Goal: Task Accomplishment & Management: Manage account settings

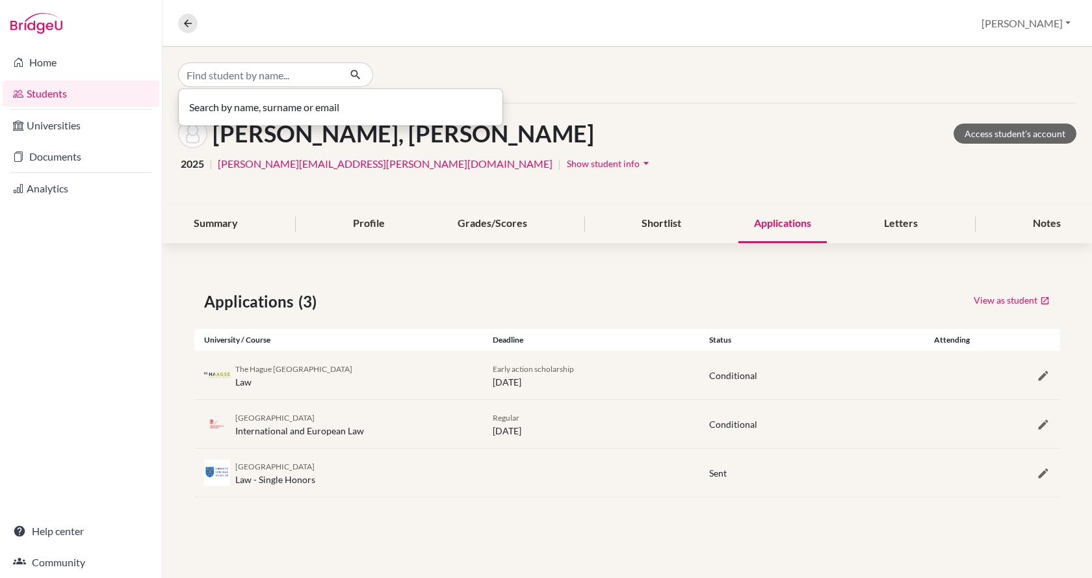
click at [224, 75] on input "Find student by name..." at bounding box center [258, 74] width 161 height 25
type input "napsugar"
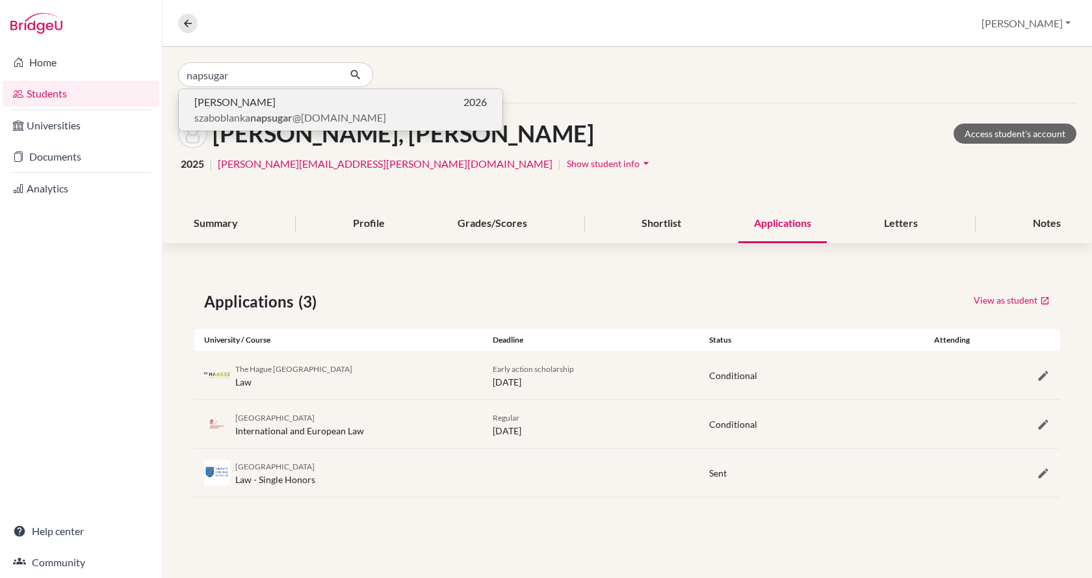
click at [235, 107] on span "[PERSON_NAME]" at bounding box center [234, 102] width 81 height 16
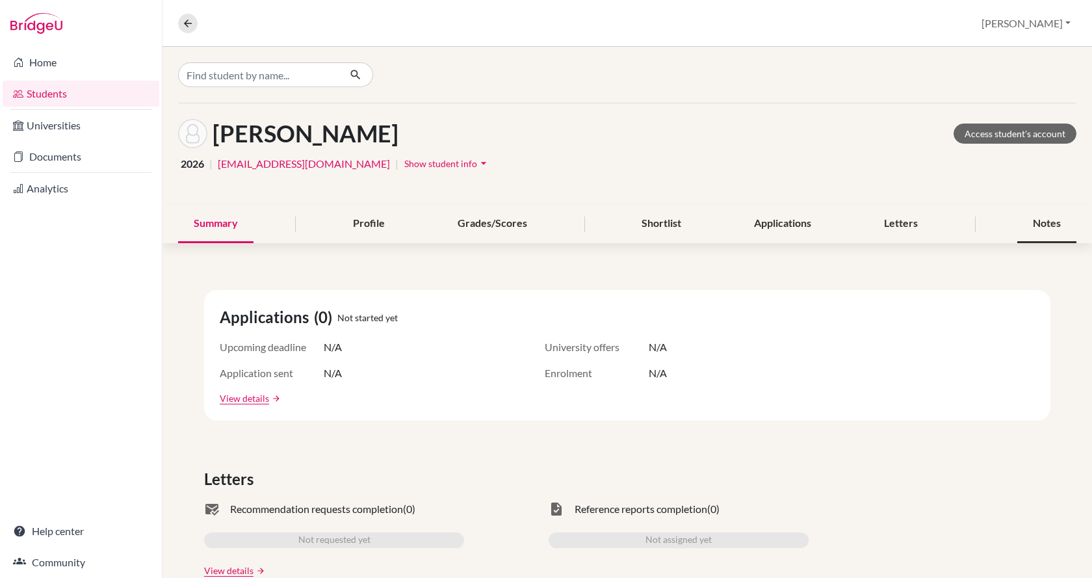
click at [1040, 226] on div "Notes" at bounding box center [1046, 224] width 59 height 38
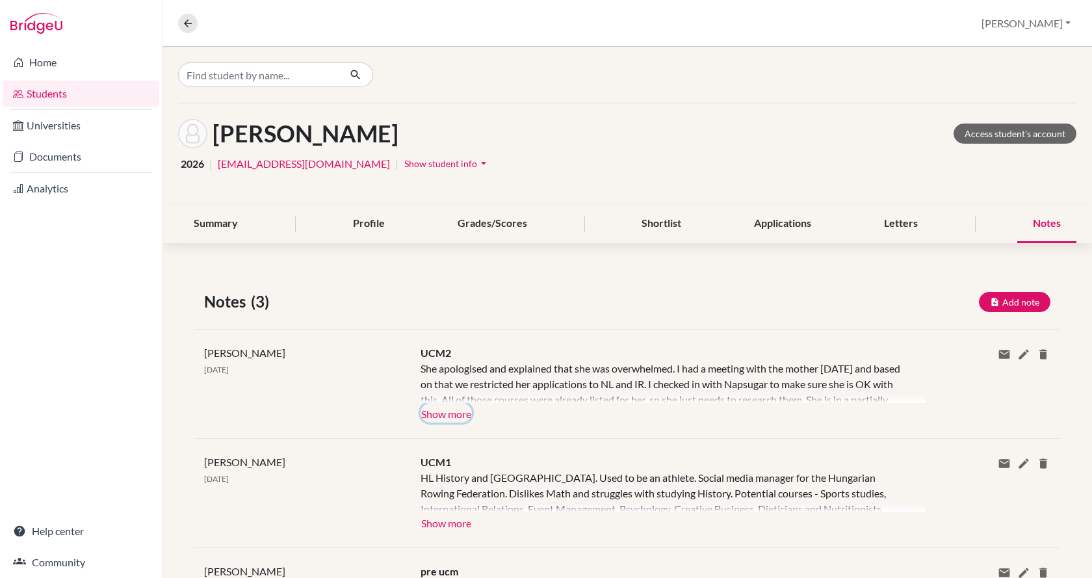
click at [448, 412] on button "Show more" at bounding box center [446, 413] width 51 height 20
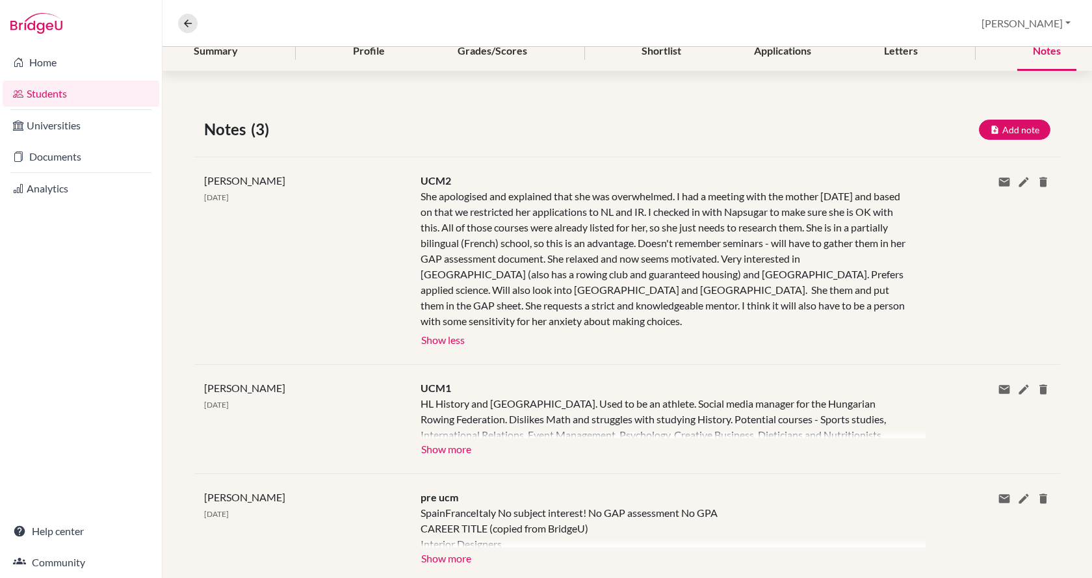
scroll to position [192, 0]
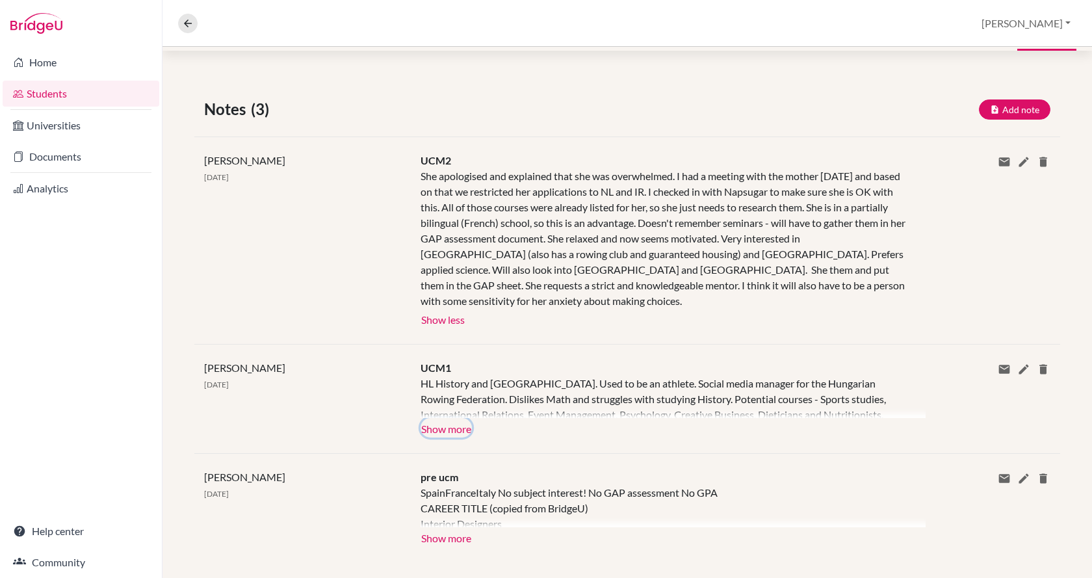
click at [457, 418] on button "Show more" at bounding box center [446, 428] width 51 height 20
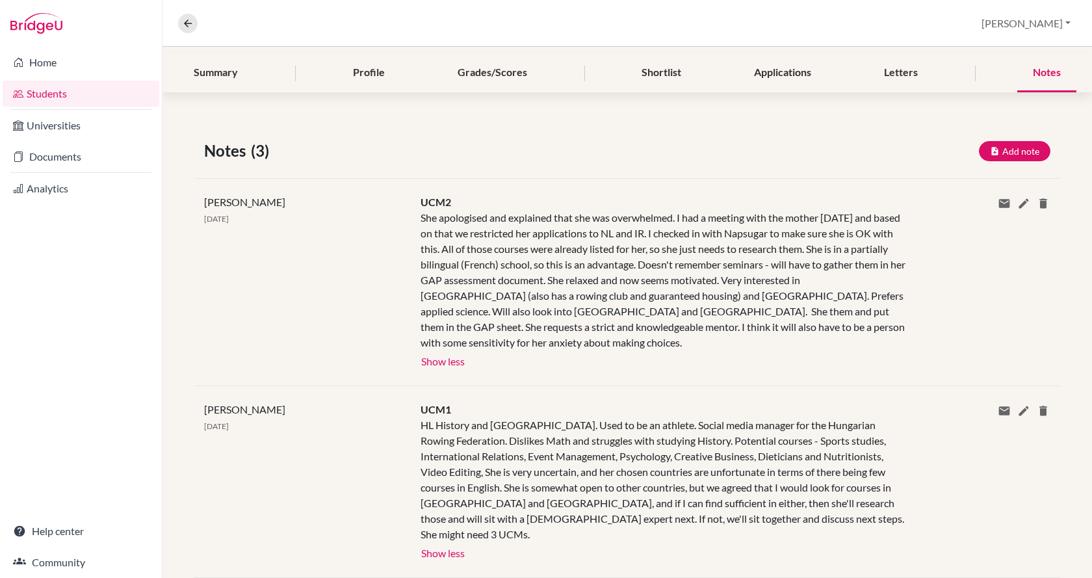
scroll to position [0, 0]
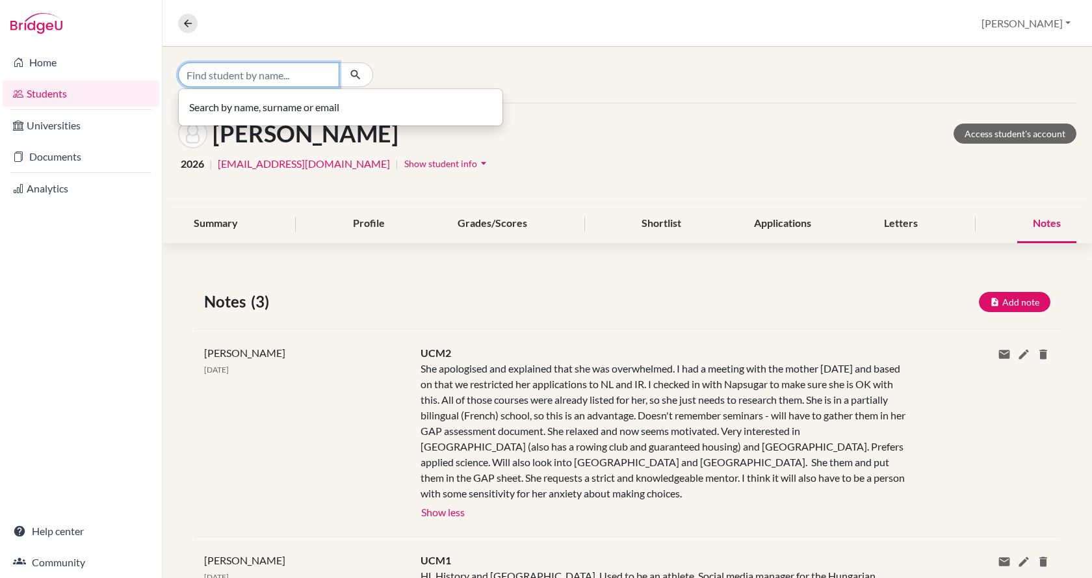
click at [241, 76] on input "Find student by name..." at bounding box center [258, 74] width 161 height 25
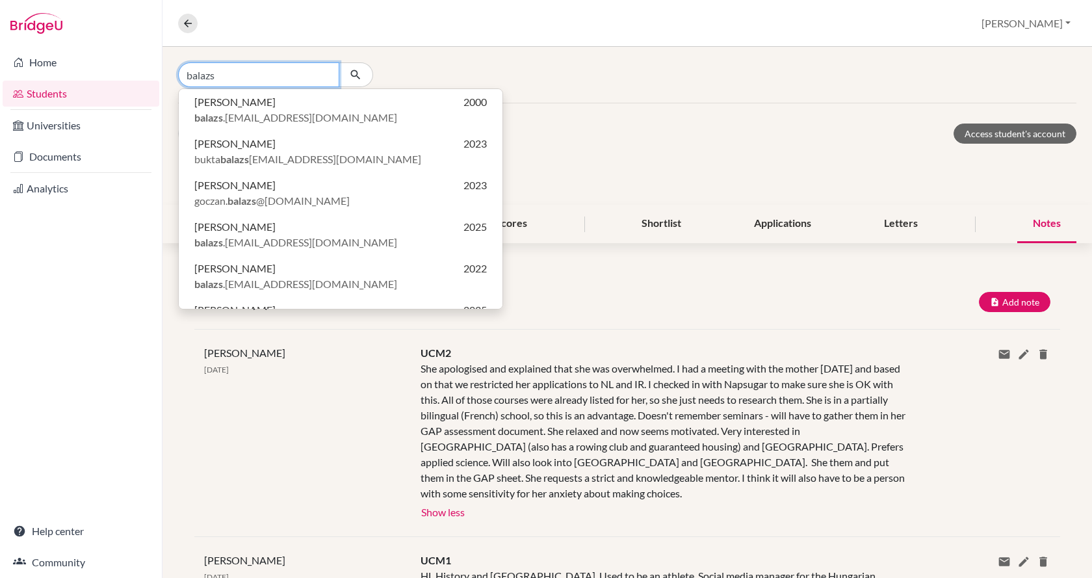
drag, startPoint x: 239, startPoint y: 77, endPoint x: 181, endPoint y: 79, distance: 57.2
click at [181, 79] on input "balazs" at bounding box center [258, 74] width 161 height 25
type input "balazs"
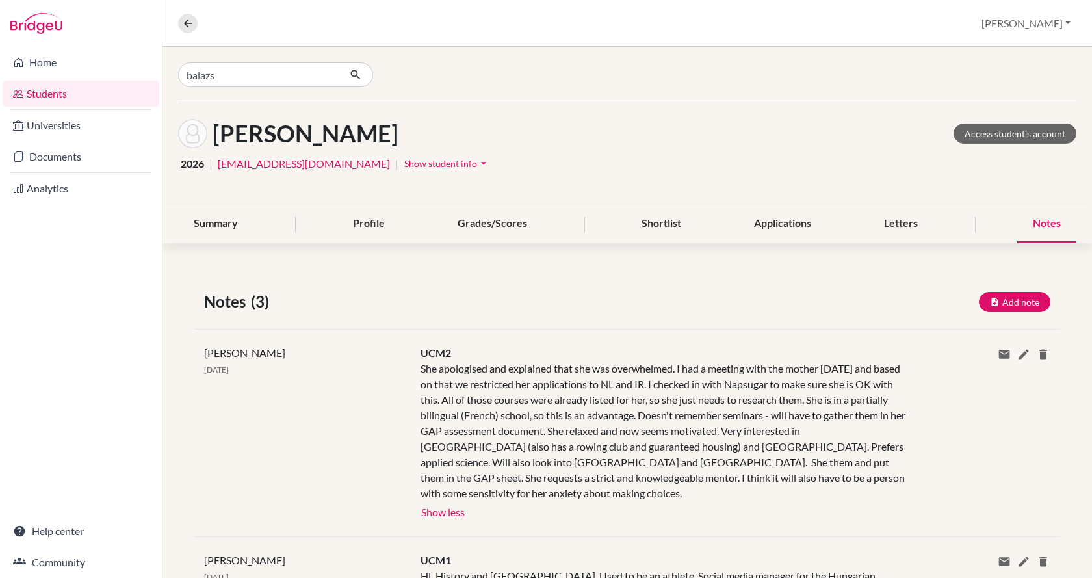
click at [572, 55] on div "balazs" at bounding box center [628, 75] width 930 height 56
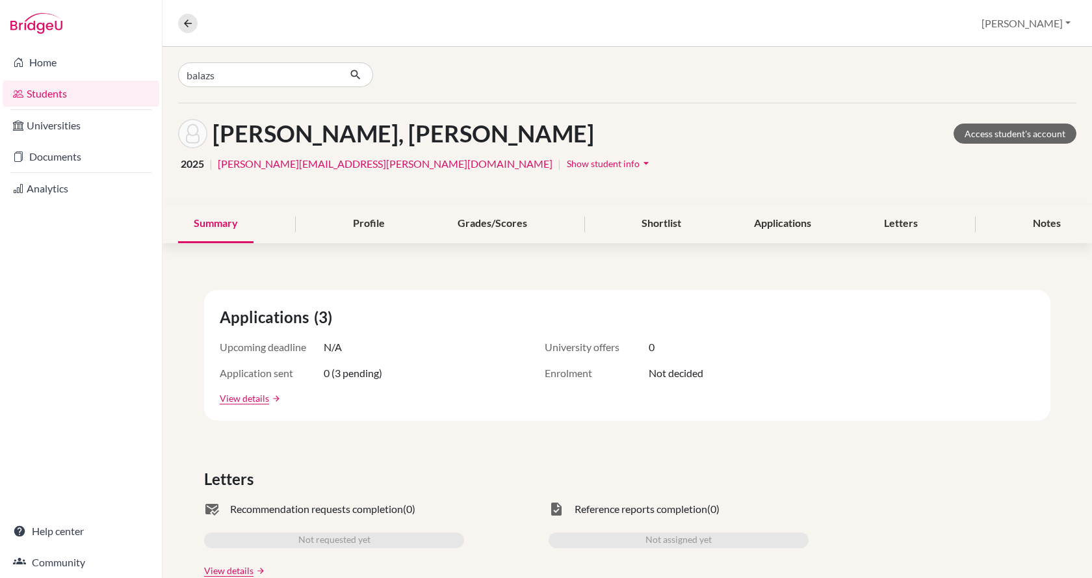
click at [64, 96] on link "Students" at bounding box center [81, 94] width 157 height 26
click at [74, 98] on link "Students" at bounding box center [81, 94] width 157 height 26
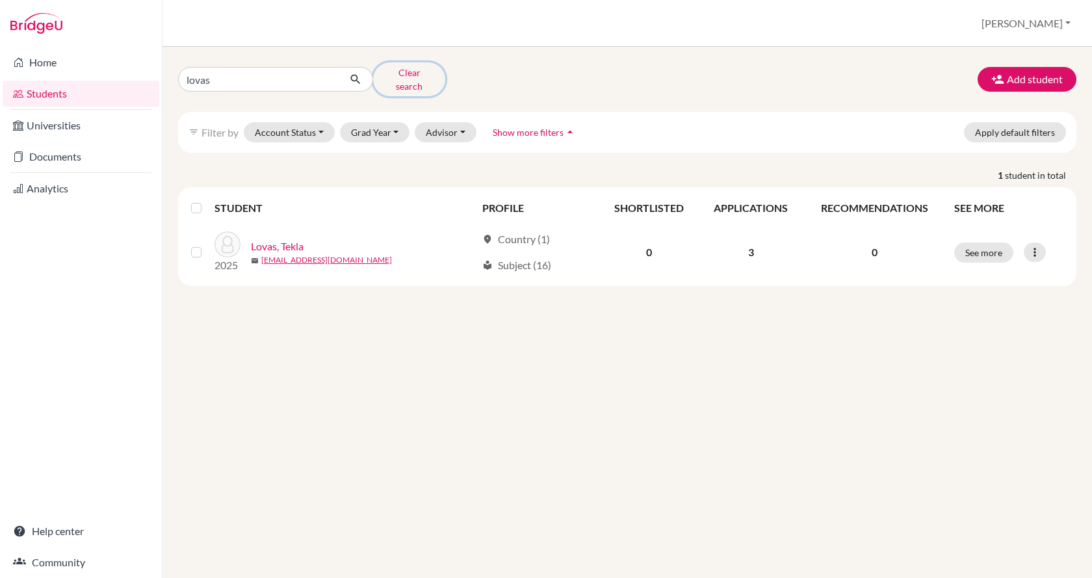
click at [397, 77] on button "Clear search" at bounding box center [409, 79] width 72 height 34
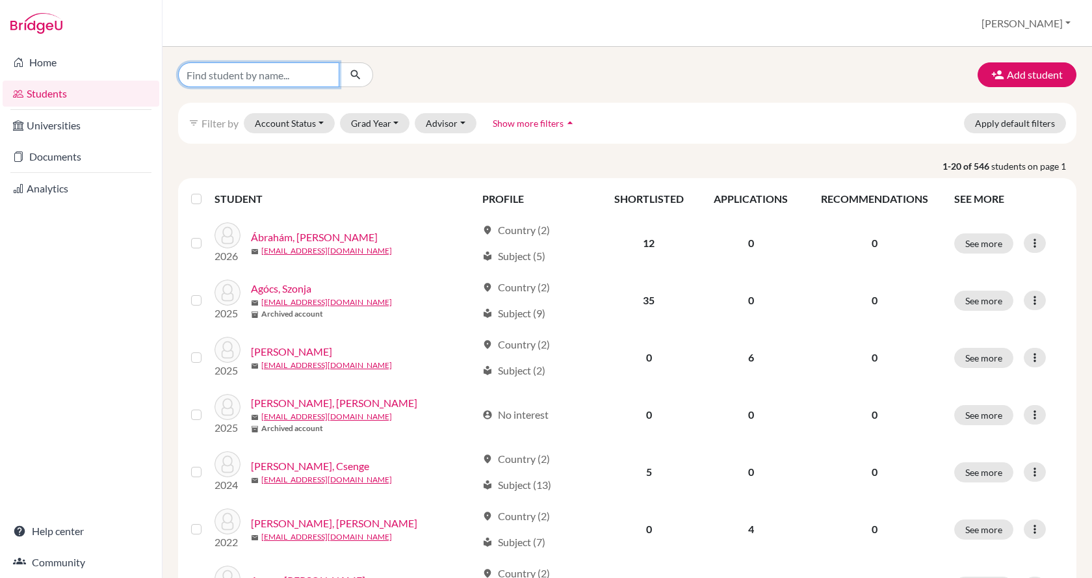
click at [272, 76] on input "Find student by name..." at bounding box center [258, 74] width 161 height 25
type input "balazs"
click button "submit" at bounding box center [356, 74] width 34 height 25
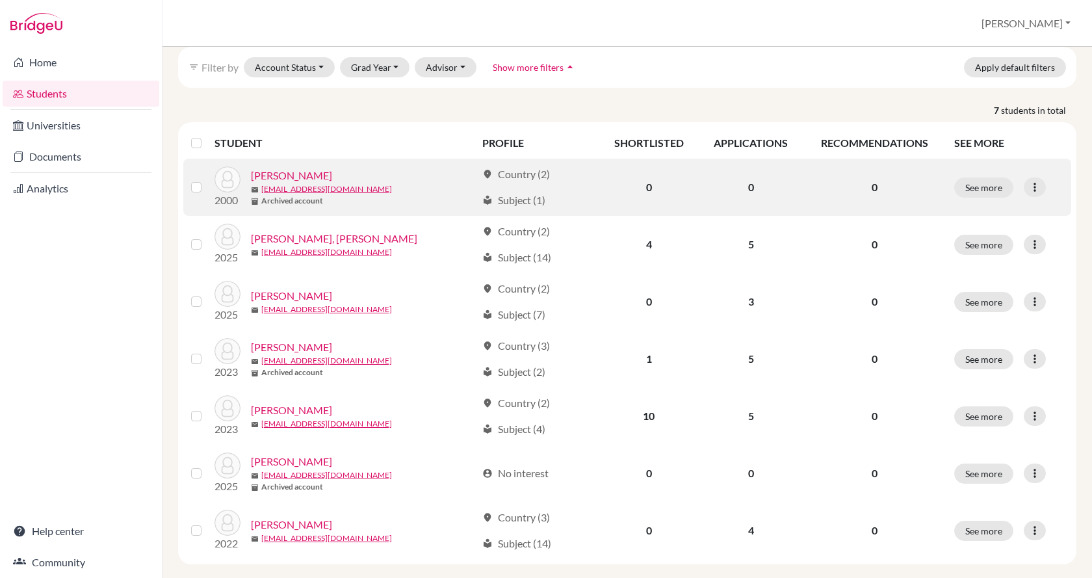
scroll to position [73, 0]
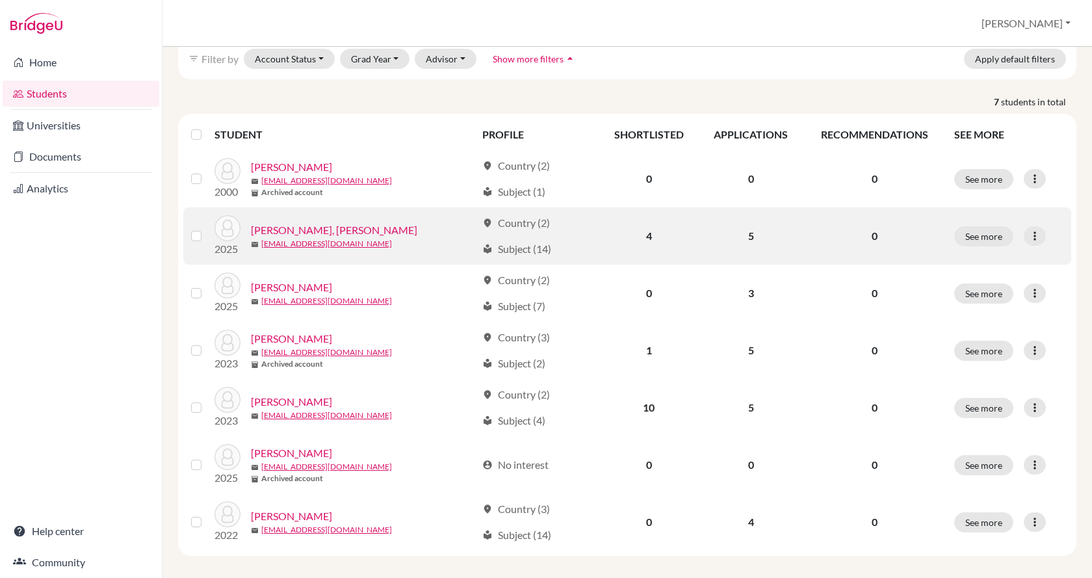
click at [270, 222] on link "Balázs, Bori" at bounding box center [334, 230] width 166 height 16
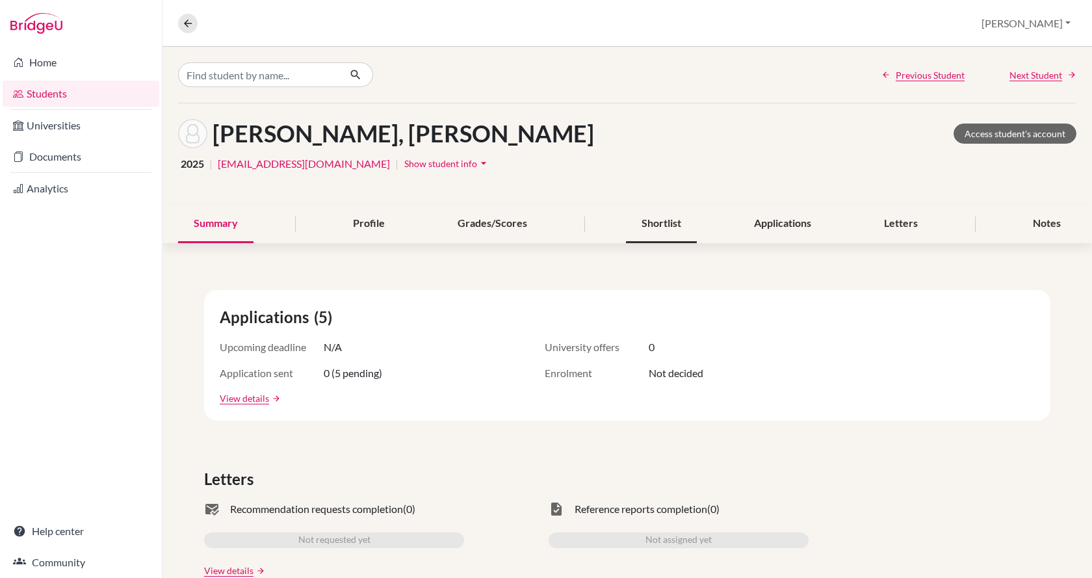
click at [661, 220] on div "Shortlist" at bounding box center [661, 224] width 71 height 38
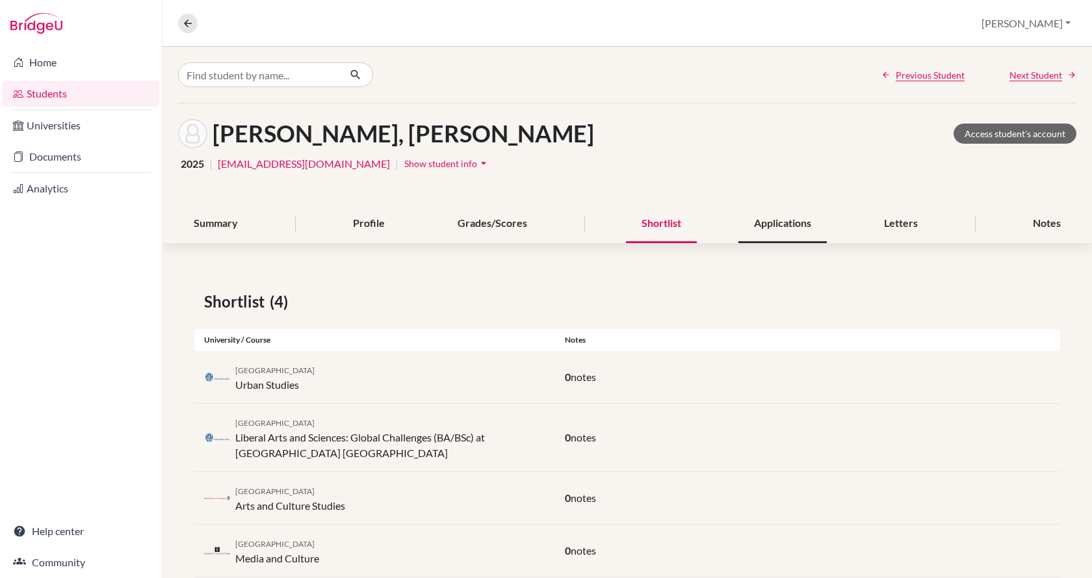
click at [770, 224] on div "Applications" at bounding box center [783, 224] width 88 height 38
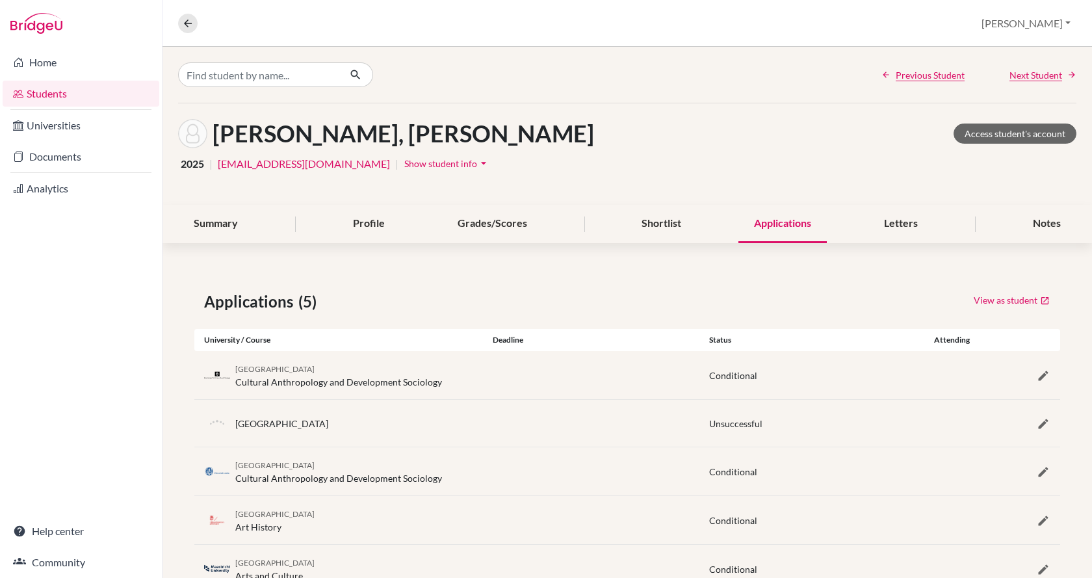
scroll to position [47, 0]
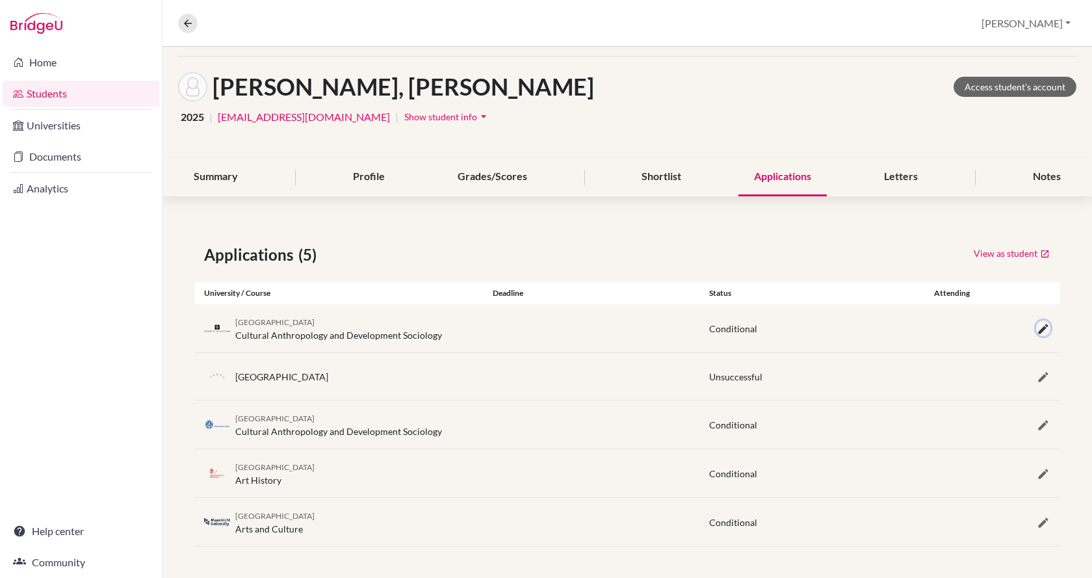
click at [1038, 325] on icon "button" at bounding box center [1043, 328] width 13 height 13
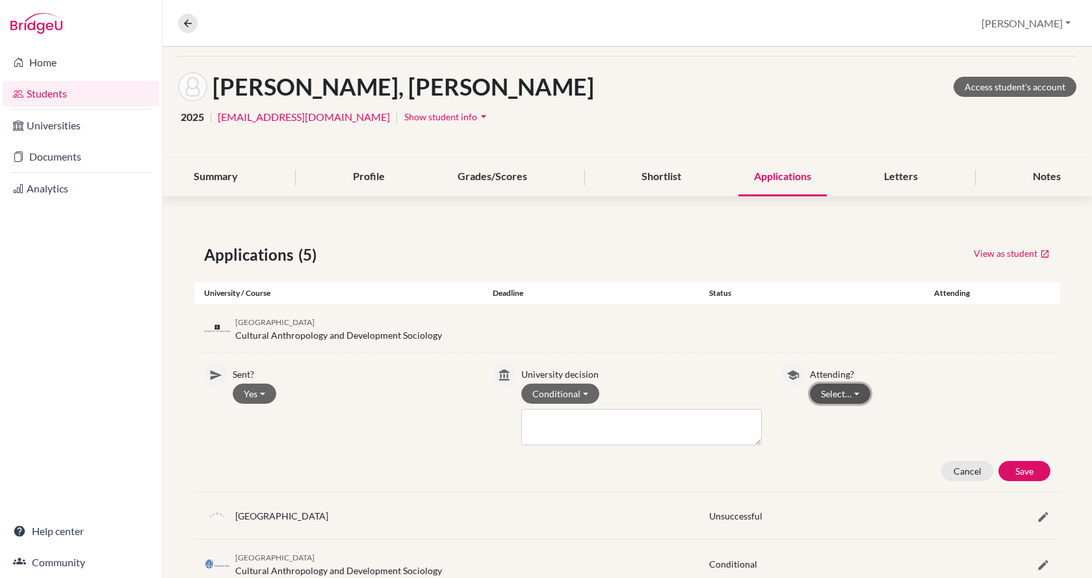
click at [847, 391] on button "Select…" at bounding box center [840, 394] width 60 height 20
click at [851, 423] on button "Attending" at bounding box center [862, 421] width 103 height 21
click at [1018, 467] on button "Save" at bounding box center [1025, 471] width 52 height 20
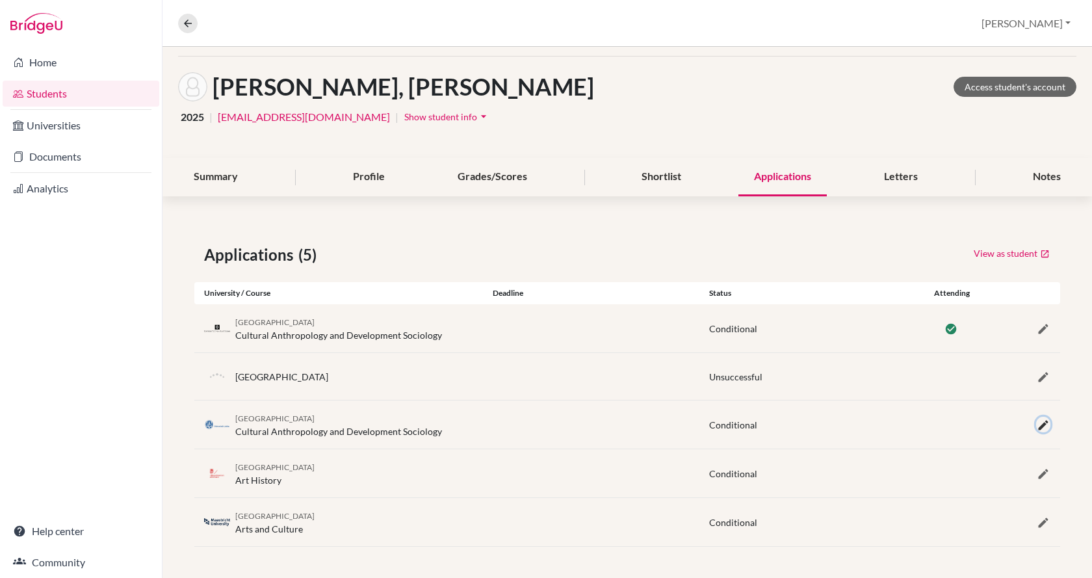
click at [1037, 425] on icon "button" at bounding box center [1043, 425] width 13 height 13
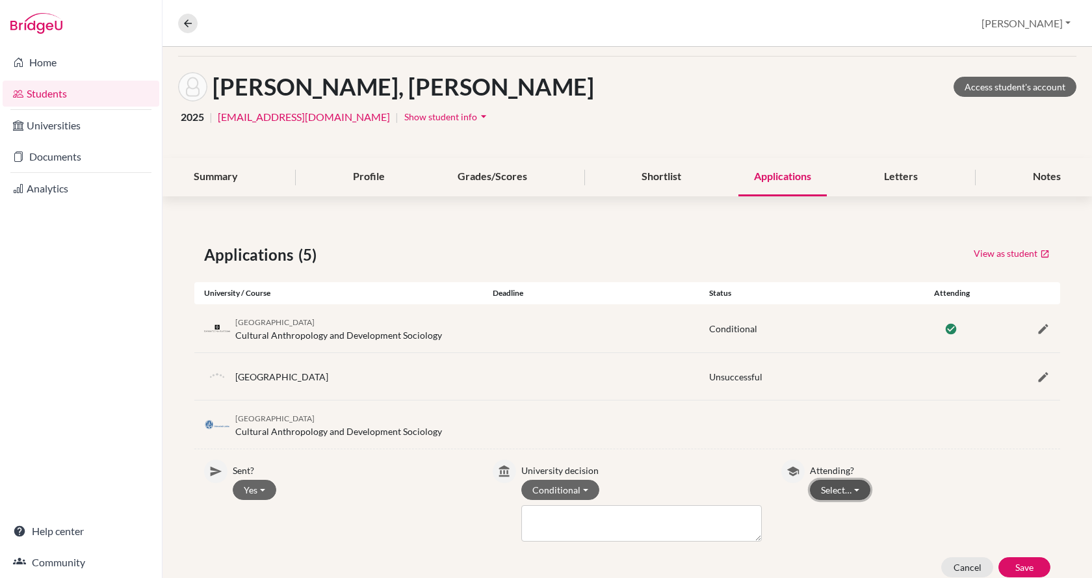
click at [819, 490] on button "Select…" at bounding box center [840, 490] width 60 height 20
click at [852, 544] on button "Not attending" at bounding box center [862, 538] width 103 height 21
click at [1006, 562] on button "Save" at bounding box center [1025, 567] width 52 height 20
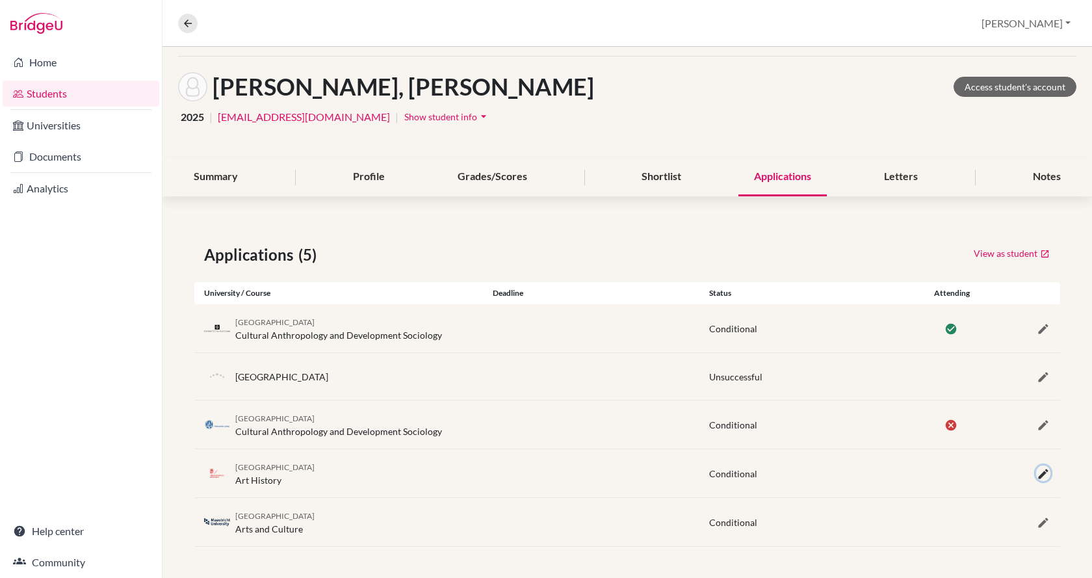
click at [1038, 474] on icon "button" at bounding box center [1043, 473] width 13 height 13
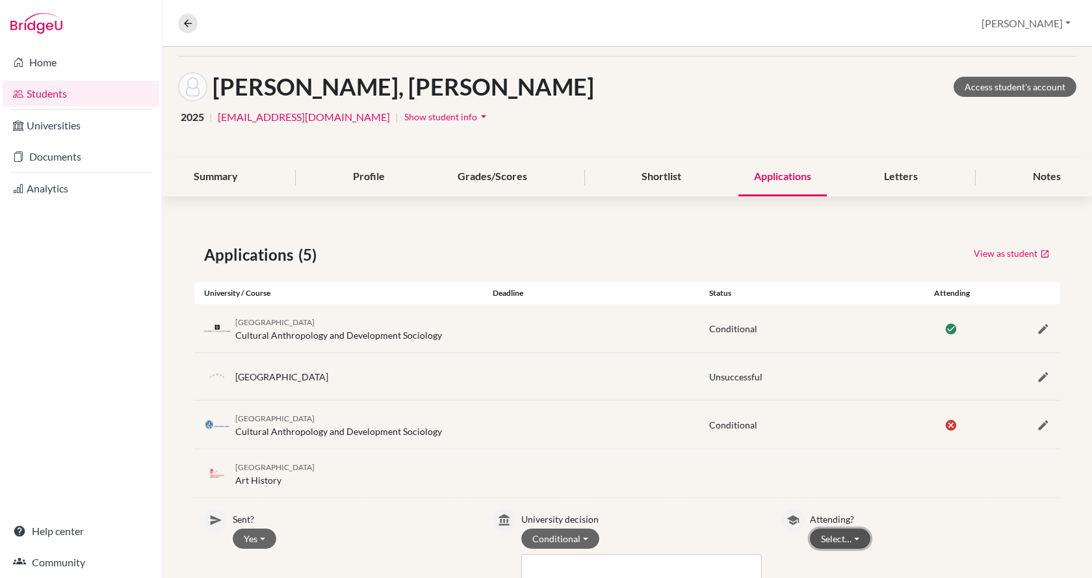
click at [850, 529] on button "Select…" at bounding box center [840, 539] width 60 height 20
click at [848, 512] on button "Not attending" at bounding box center [862, 512] width 103 height 21
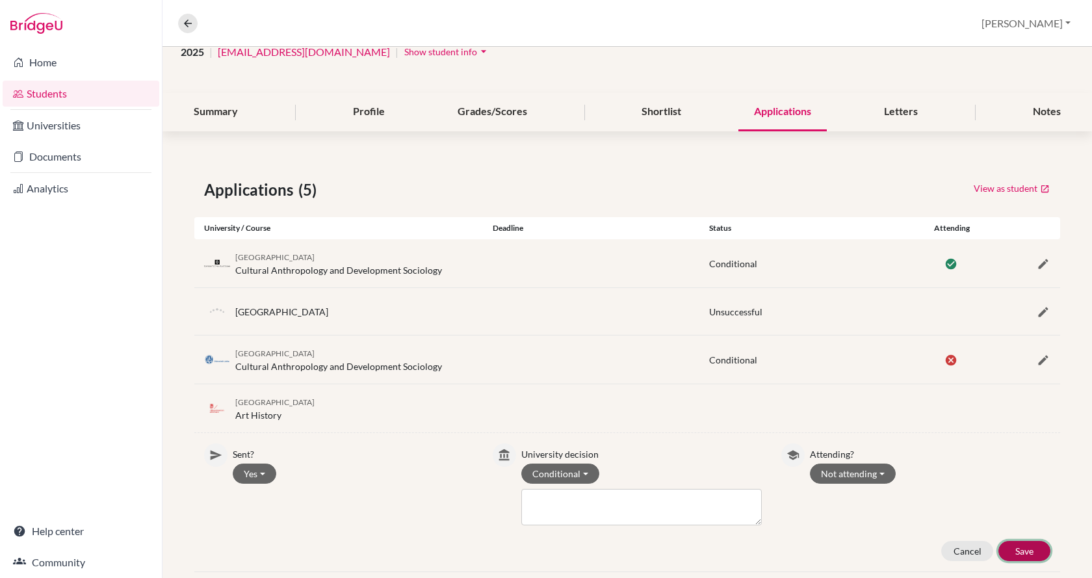
click at [1012, 547] on button "Save" at bounding box center [1025, 551] width 52 height 20
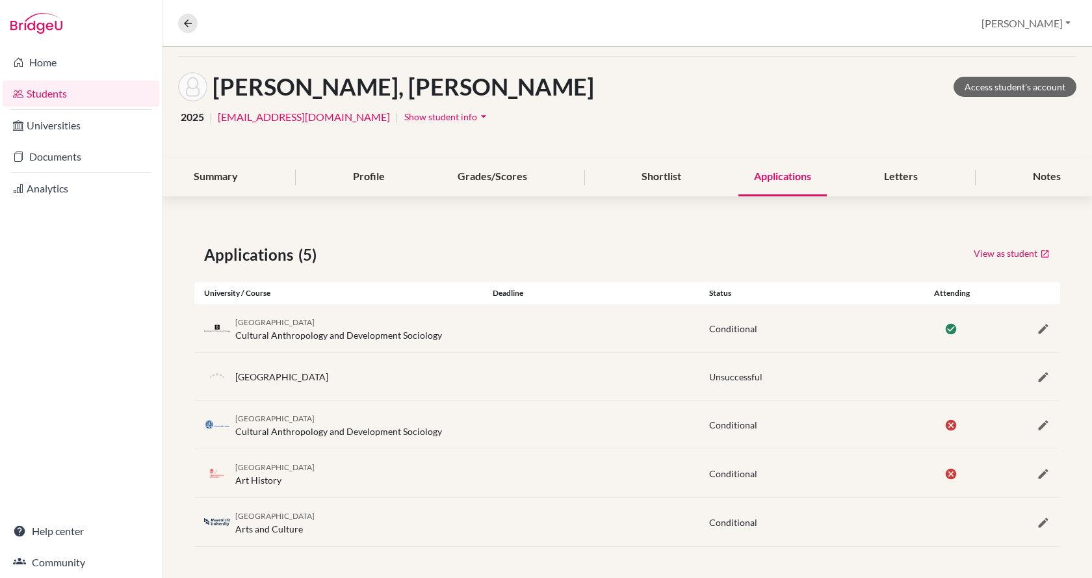
scroll to position [47, 0]
click at [1037, 520] on icon "button" at bounding box center [1043, 522] width 13 height 13
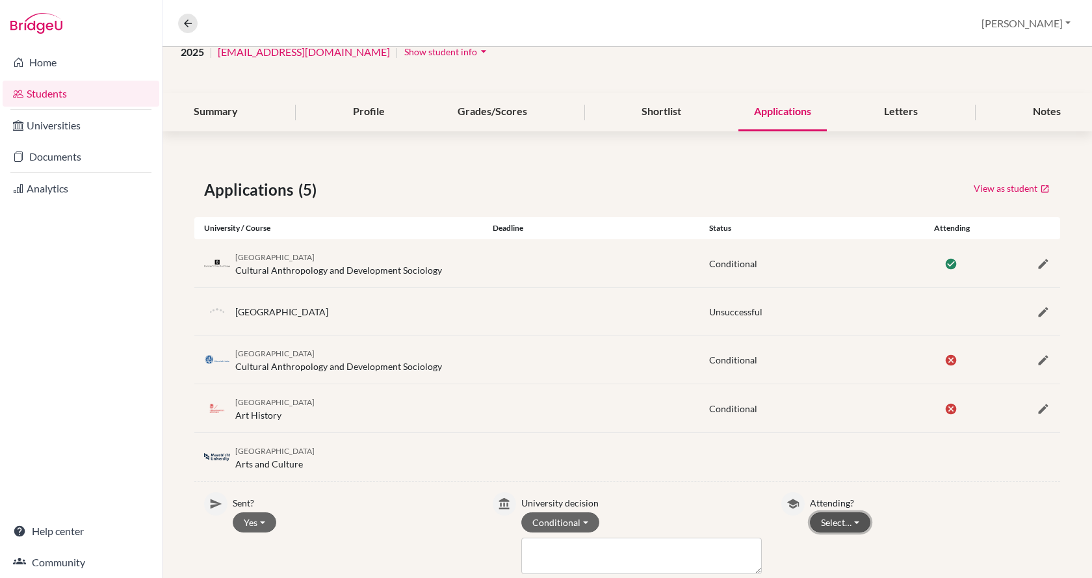
click at [844, 523] on button "Select…" at bounding box center [840, 522] width 60 height 20
click at [845, 498] on button "Not attending" at bounding box center [862, 496] width 103 height 21
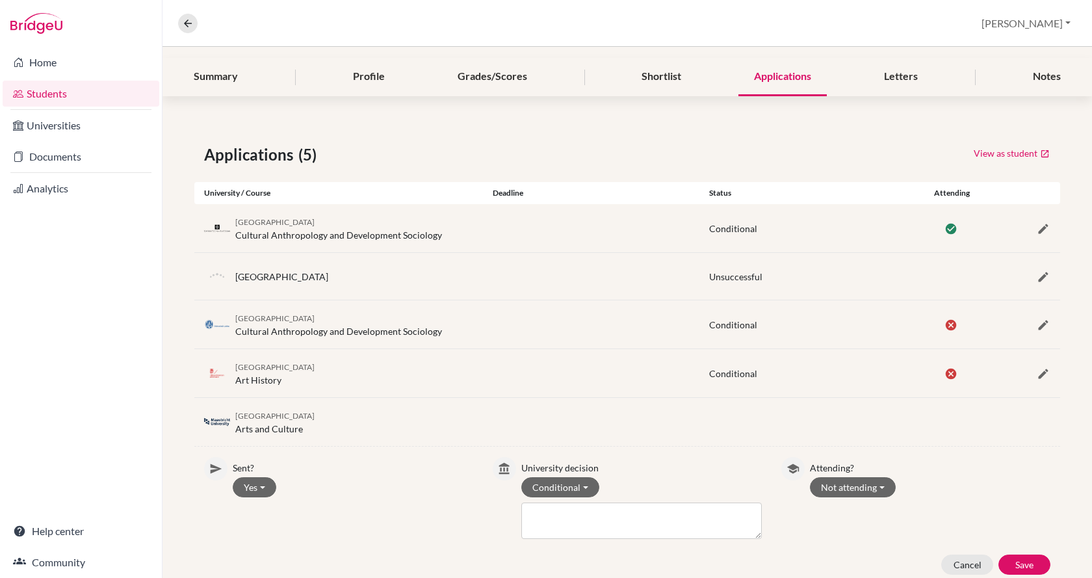
scroll to position [186, 0]
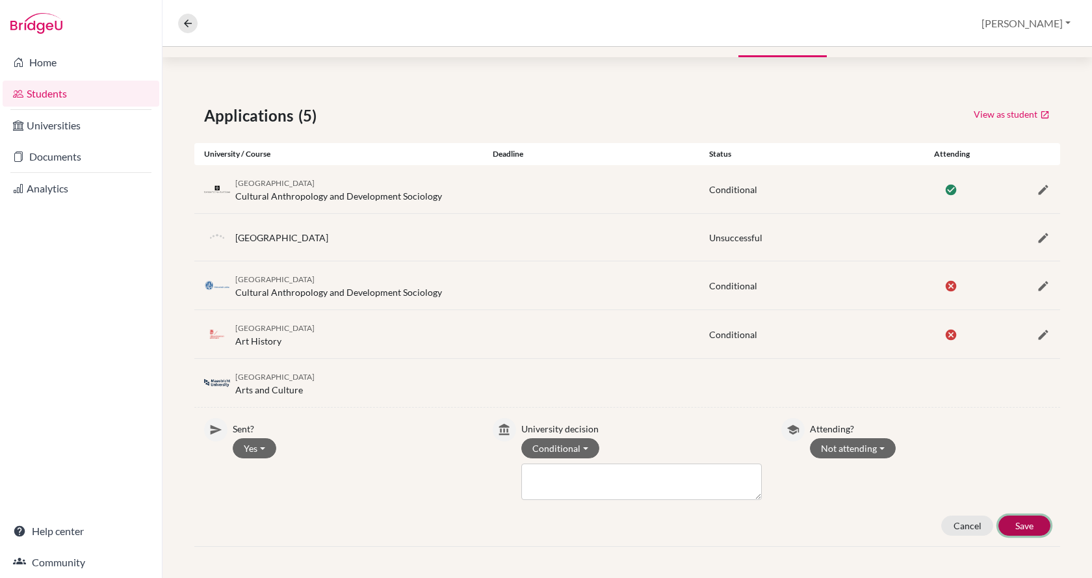
click at [1003, 525] on button "Save" at bounding box center [1025, 526] width 52 height 20
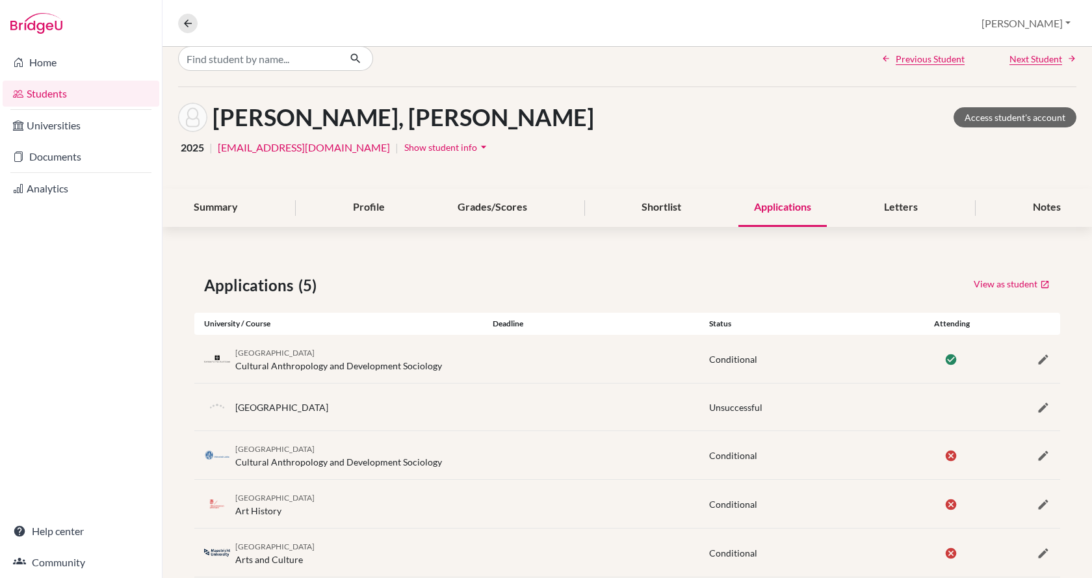
scroll to position [0, 0]
